Goal: Information Seeking & Learning: Find specific fact

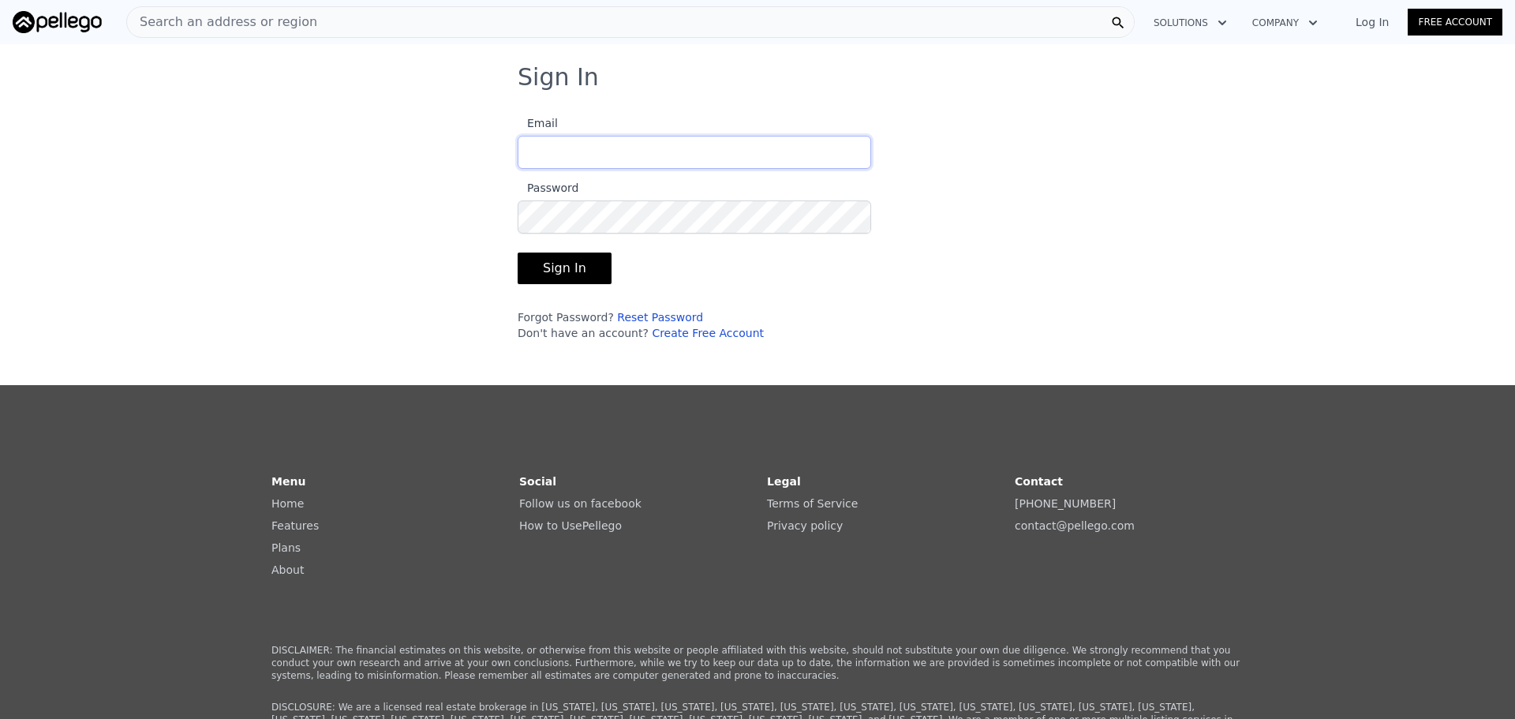
type input "[EMAIL_ADDRESS][DOMAIN_NAME]"
click at [563, 262] on button "Sign In" at bounding box center [565, 268] width 94 height 32
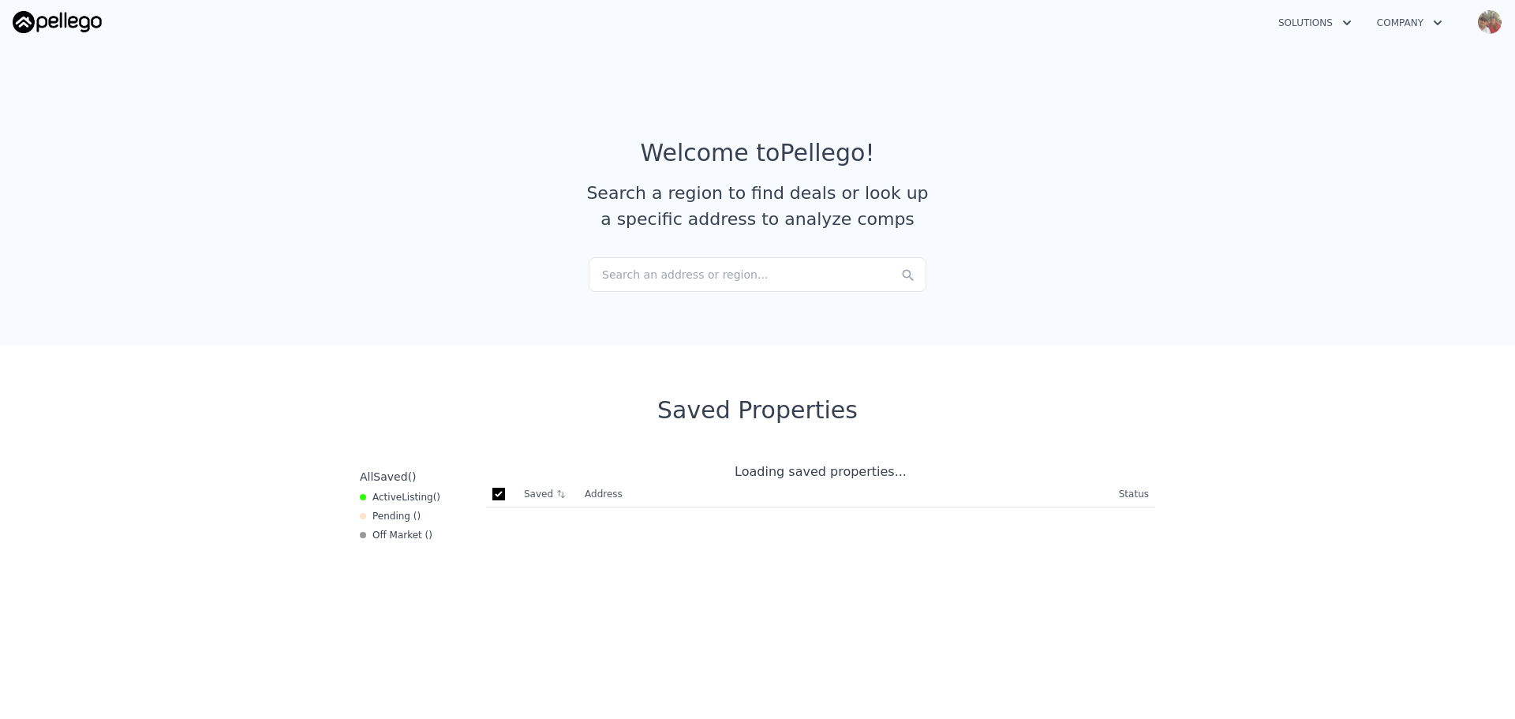
checkbox input "true"
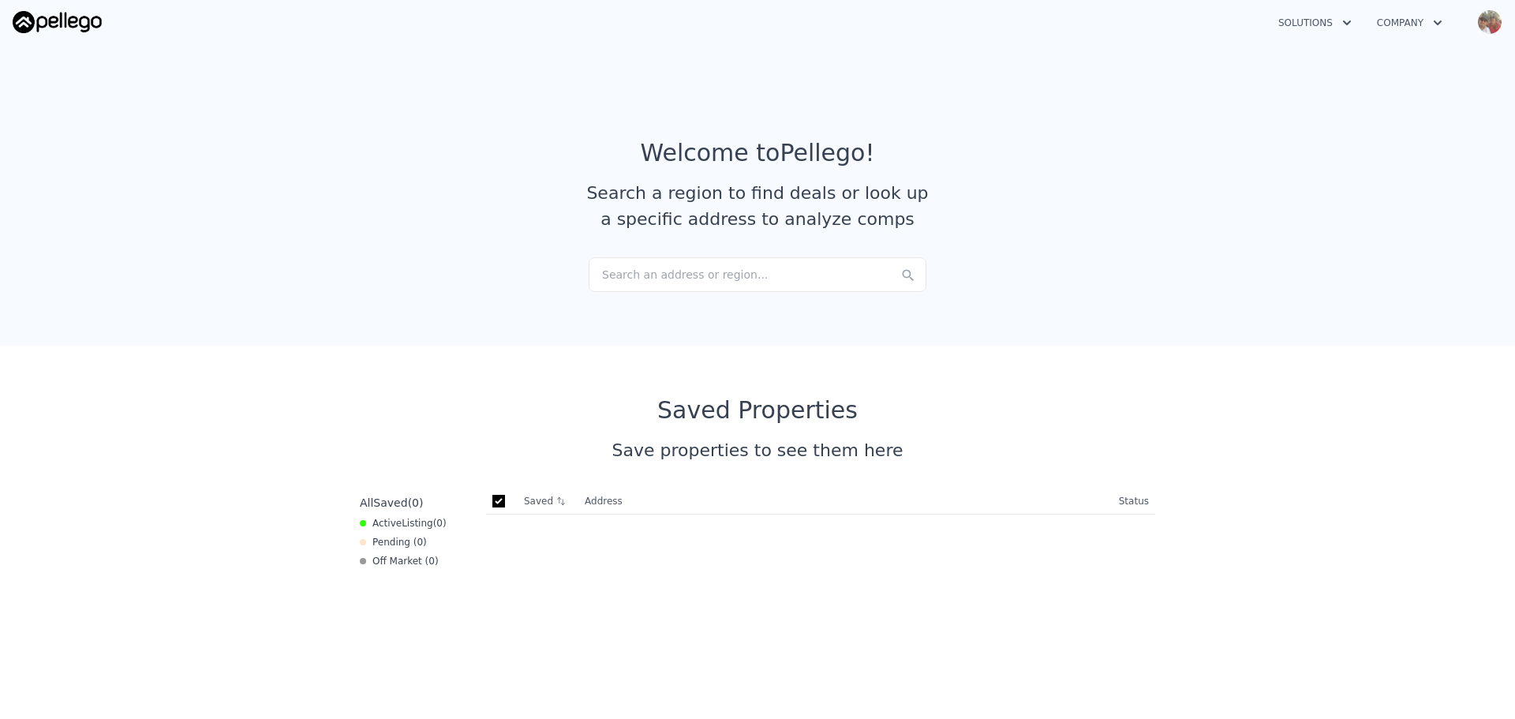
click at [642, 271] on div "Search an address or region..." at bounding box center [758, 274] width 338 height 35
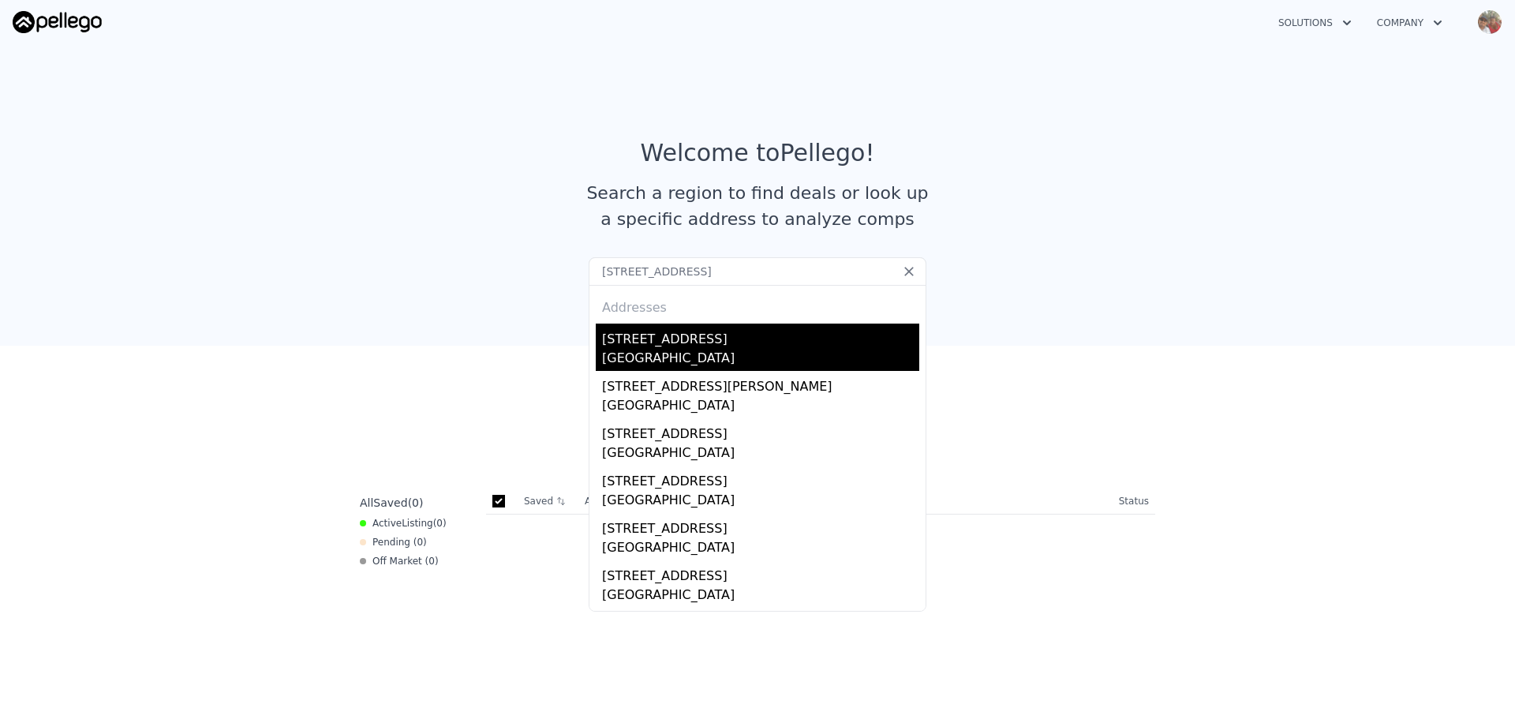
type input "[STREET_ADDRESS]"
click at [673, 354] on div "[GEOGRAPHIC_DATA]" at bounding box center [760, 360] width 317 height 22
